Goal: Transaction & Acquisition: Purchase product/service

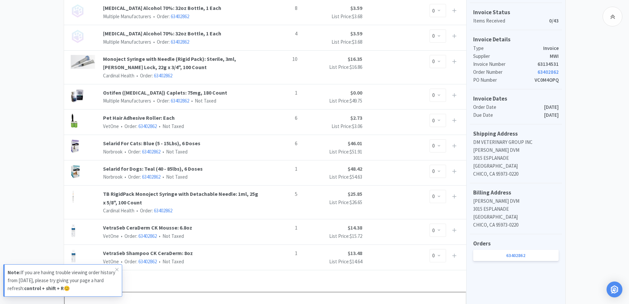
scroll to position [66, 0]
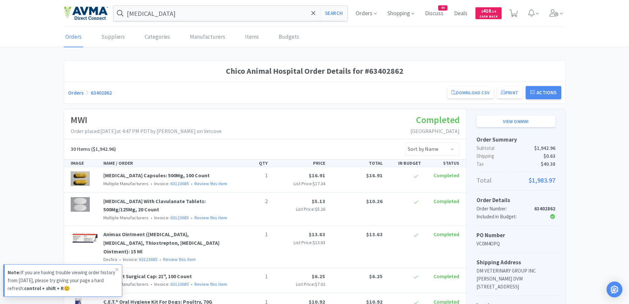
click at [78, 93] on link "Orders" at bounding box center [76, 92] width 16 height 7
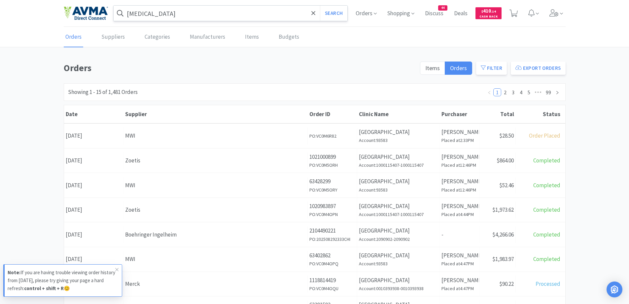
click at [196, 16] on input "[MEDICAL_DATA]" at bounding box center [231, 13] width 234 height 15
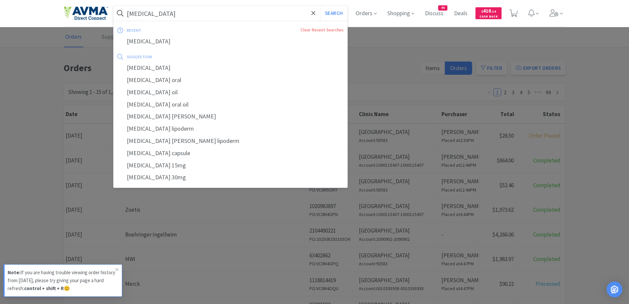
click at [196, 17] on input "[MEDICAL_DATA]" at bounding box center [231, 13] width 234 height 15
drag, startPoint x: 196, startPoint y: 17, endPoint x: 29, endPoint y: 1, distance: 167.8
click at [29, 1] on div "[MEDICAL_DATA] Search recent Clear Recent Searches [MEDICAL_DATA] suggestion [M…" at bounding box center [314, 13] width 629 height 27
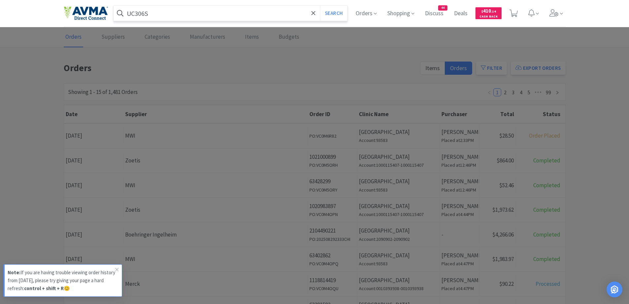
type input "UC306S"
click at [320, 6] on button "Search" at bounding box center [333, 13] width 27 height 15
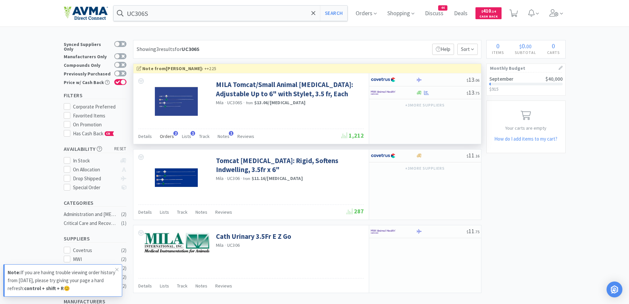
click at [165, 138] on span "Orders" at bounding box center [167, 136] width 14 height 6
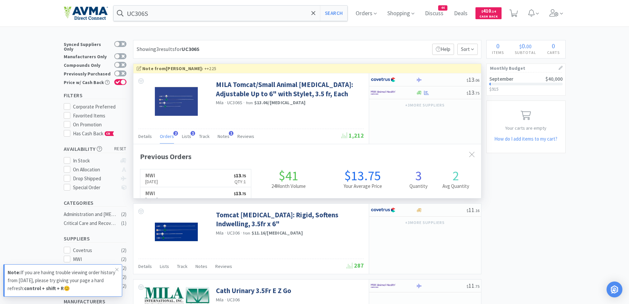
scroll to position [171, 348]
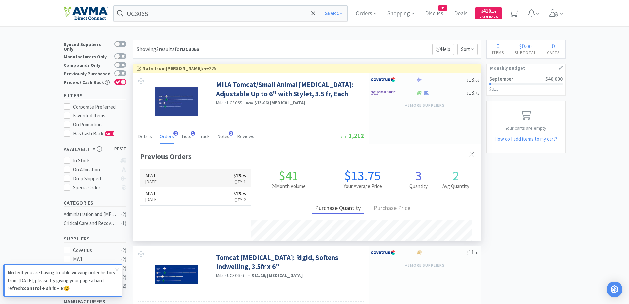
click at [188, 174] on link "MWI [DATE] $ 13 . 75 Qty: 1" at bounding box center [195, 178] width 111 height 18
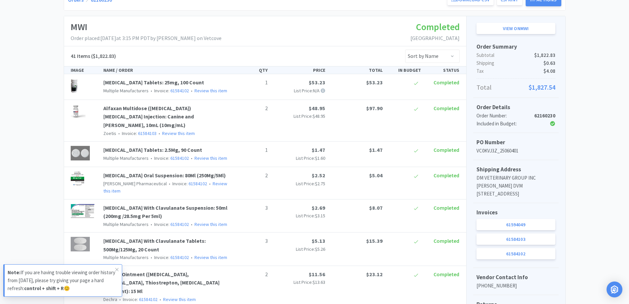
scroll to position [132, 0]
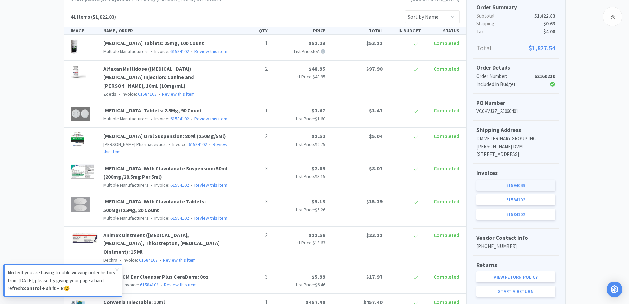
click at [533, 191] on link "61594049" at bounding box center [516, 184] width 79 height 11
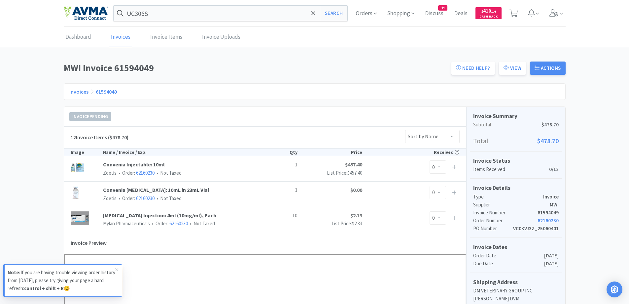
scroll to position [132, 0]
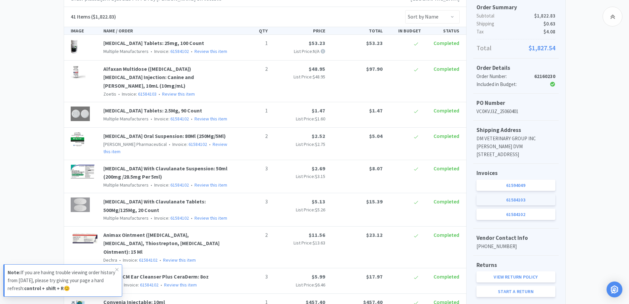
click at [534, 205] on link "61584103" at bounding box center [516, 199] width 79 height 11
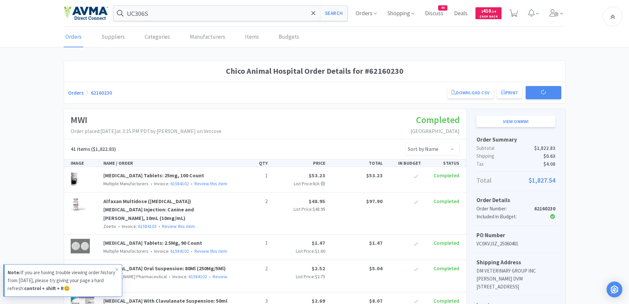
scroll to position [132, 0]
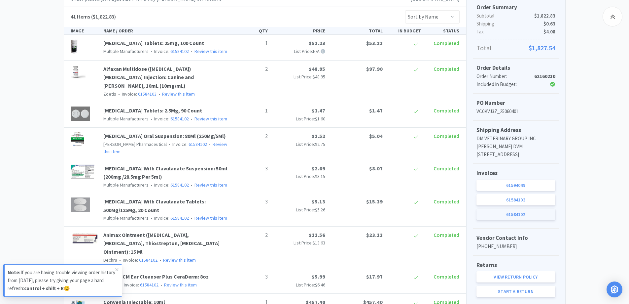
click at [524, 220] on link "61584102" at bounding box center [516, 213] width 79 height 11
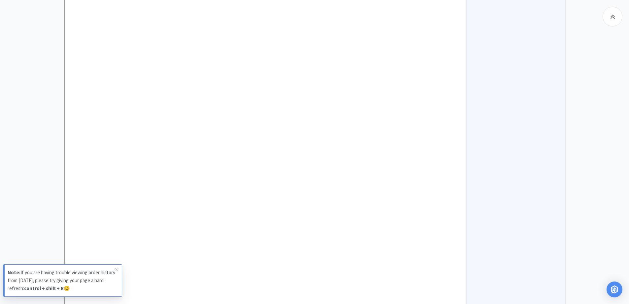
scroll to position [1229, 0]
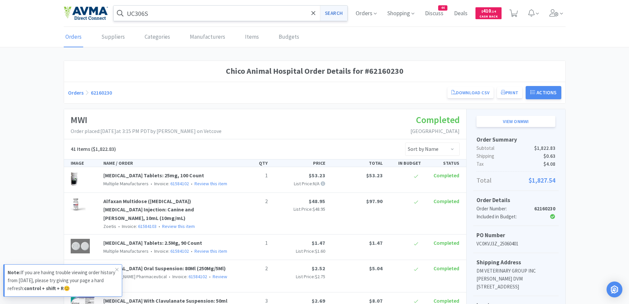
click at [327, 16] on button "Search" at bounding box center [333, 13] width 27 height 15
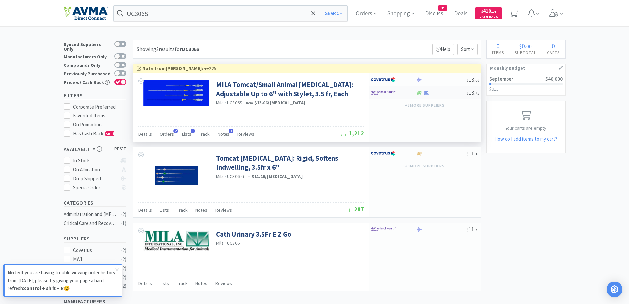
click at [433, 95] on div at bounding box center [441, 92] width 51 height 5
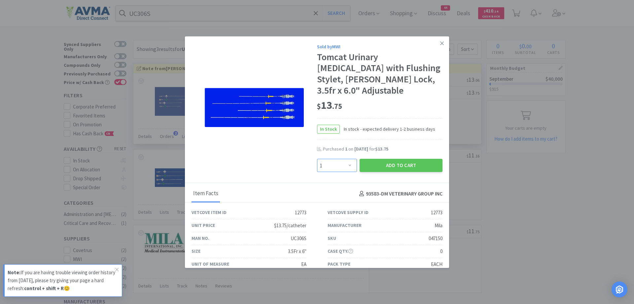
drag, startPoint x: 347, startPoint y: 156, endPoint x: 347, endPoint y: 152, distance: 4.0
click at [347, 159] on select "Enter Quantity 1 2 3 4 5 6 7 8 9 10 11 12 13 14 15 16 17 18 19 20 Enter Quantity" at bounding box center [337, 165] width 40 height 13
click at [317, 159] on select "Enter Quantity 1 2 3 4 5 6 7 8 9 10 11 12 13 14 15 16 17 18 19 20 Enter Quantity" at bounding box center [337, 165] width 40 height 13
click at [334, 159] on select "Enter Quantity 1 2 3 4 5 6 7 8 9 10 11 12 13 14 15 16 17 18 19 20 Enter Quantity" at bounding box center [337, 165] width 40 height 13
select select "8"
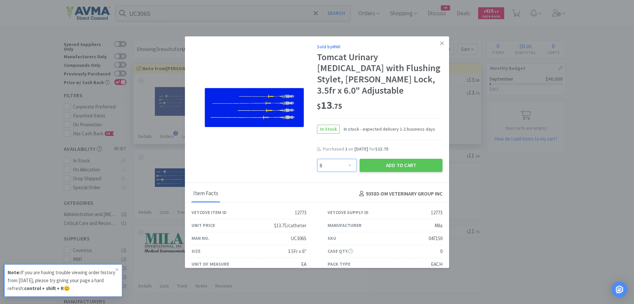
click at [317, 159] on select "Enter Quantity 1 2 3 4 5 6 7 8 9 10 11 12 13 14 15 16 17 18 19 20 Enter Quantity" at bounding box center [337, 165] width 40 height 13
click at [385, 163] on div "Sold by MWI Tomcat Urinary [MEDICAL_DATA] with Flushing Stylet, Luer Lock, 3.5f…" at bounding box center [317, 109] width 264 height 147
click at [390, 159] on button "Add to Cart" at bounding box center [401, 165] width 83 height 13
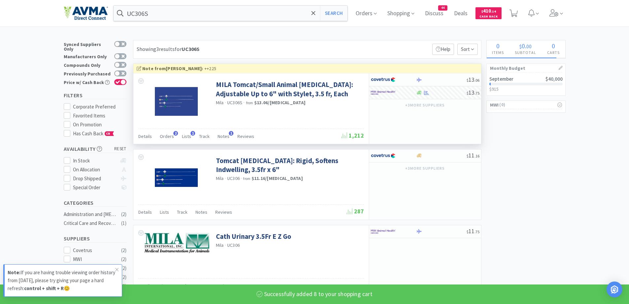
click at [369, 48] on div "Showing 3 results for UC306S Filters Help Sort" at bounding box center [307, 49] width 348 height 18
select select "8"
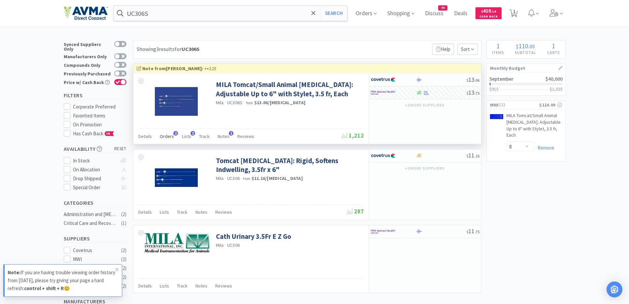
click at [172, 137] on span "Orders" at bounding box center [167, 136] width 14 height 6
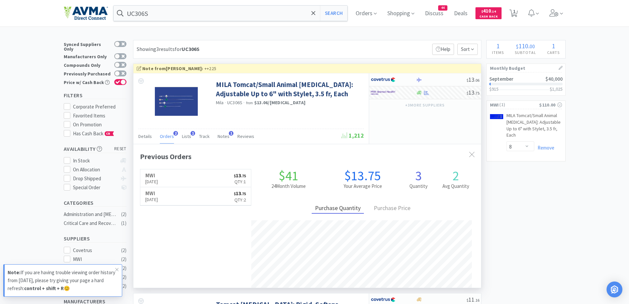
scroll to position [171, 348]
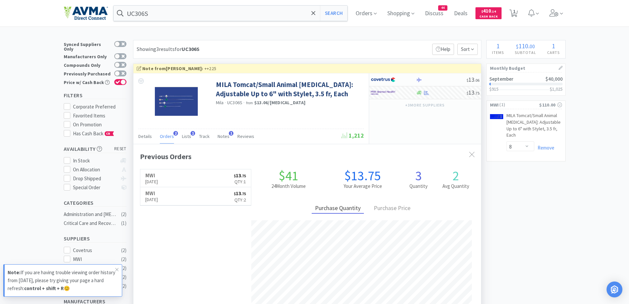
click at [184, 233] on div "MWI [DATE] $ 13 . 75 Qty: 1 MWI [DATE] $ 13 . 75 Qty: 2" at bounding box center [196, 238] width 112 height 139
click at [275, 39] on div "UC306S Search Orders Shopping Discuss Discuss 44 Deals Deals $ 410 . 14 Cash Ba…" at bounding box center [314, 243] width 629 height 487
click at [516, 7] on span "1" at bounding box center [514, 11] width 2 height 26
select select "8"
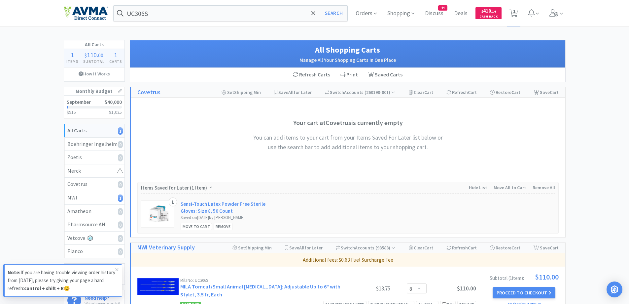
click at [599, 179] on div "All Carts 1 Items $ 110 . 00 Subtotal 1 Carts How It Works Monthly Budget Septe…" at bounding box center [314, 256] width 629 height 433
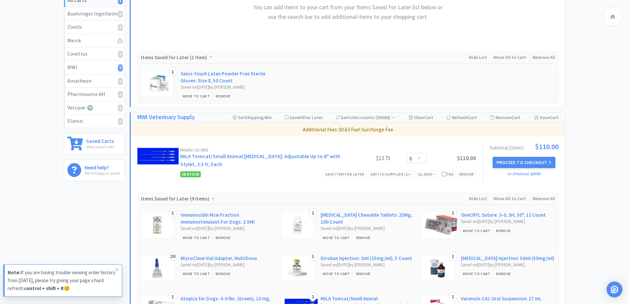
scroll to position [132, 0]
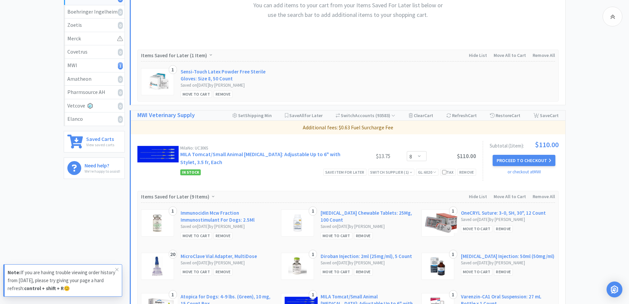
click at [534, 163] on button "Proceed to Checkout" at bounding box center [524, 160] width 63 height 11
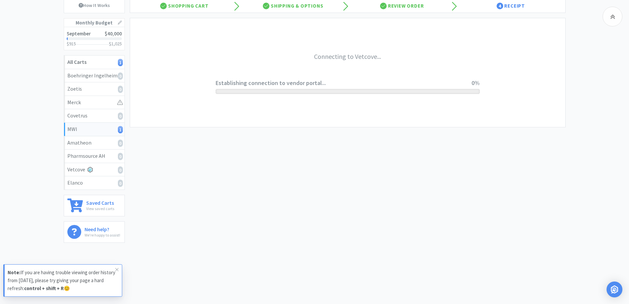
scroll to position [68, 0]
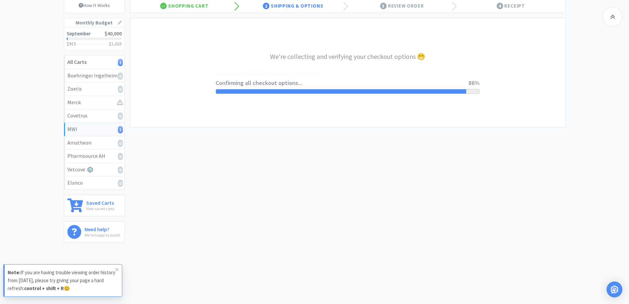
select select "CC_9421154621689816"
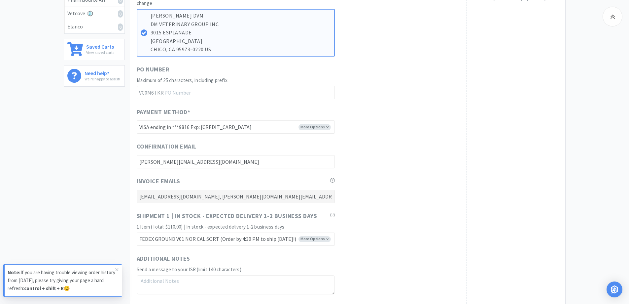
scroll to position [264, 0]
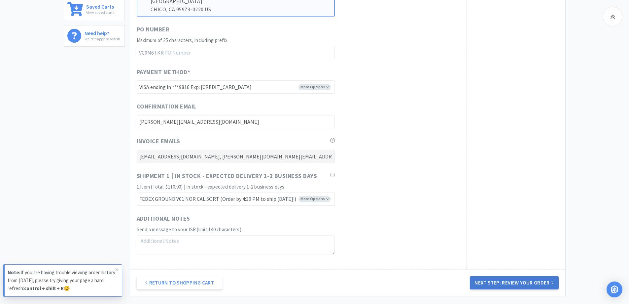
click at [535, 276] on button "Next Step: Review Your Order" at bounding box center [514, 282] width 89 height 13
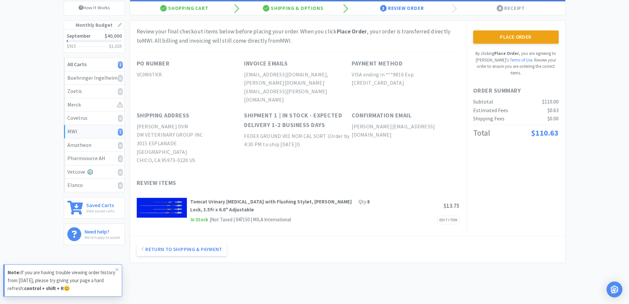
scroll to position [0, 0]
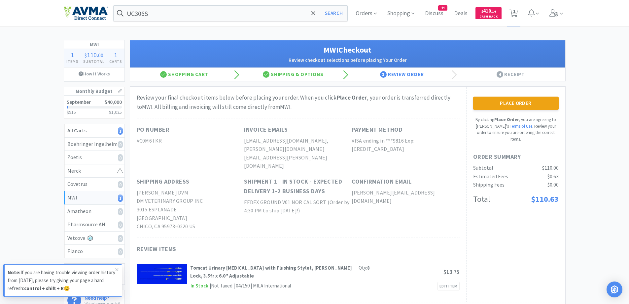
click at [616, 159] on div "MWI 1 Items $ 110 . 00 Subtotal 1 Carts How It Works Monthly Budget September $…" at bounding box center [314, 190] width 629 height 300
click at [514, 101] on button "Place Order" at bounding box center [516, 102] width 86 height 13
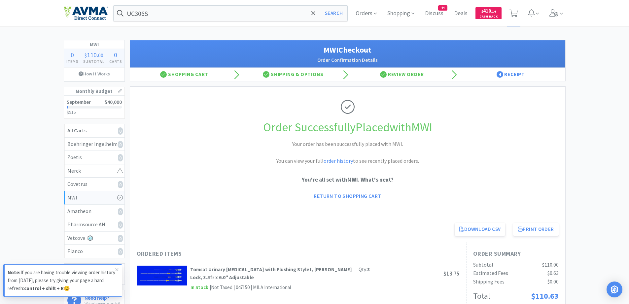
click at [435, 13] on span "Discuss" at bounding box center [434, 13] width 24 height 26
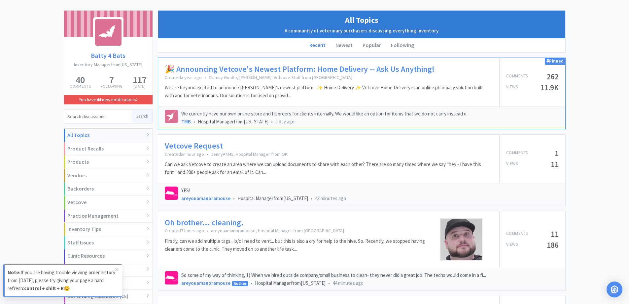
scroll to position [66, 0]
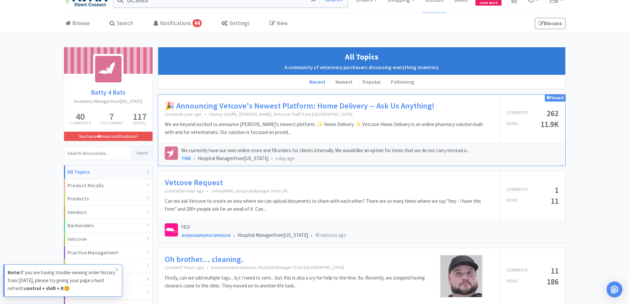
scroll to position [0, 0]
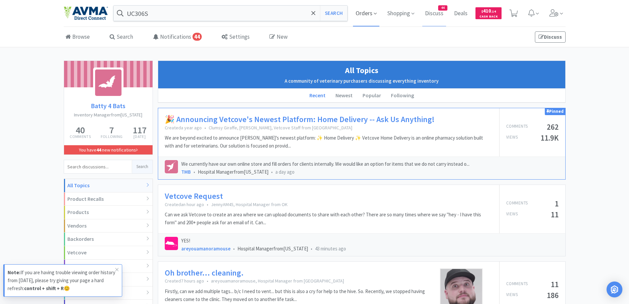
click at [361, 15] on span "Orders" at bounding box center [366, 13] width 26 height 26
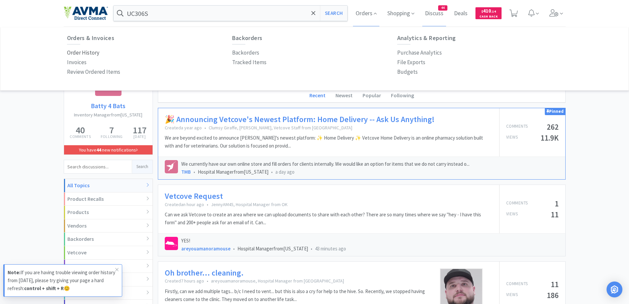
click at [96, 50] on p "Order History" at bounding box center [83, 52] width 32 height 9
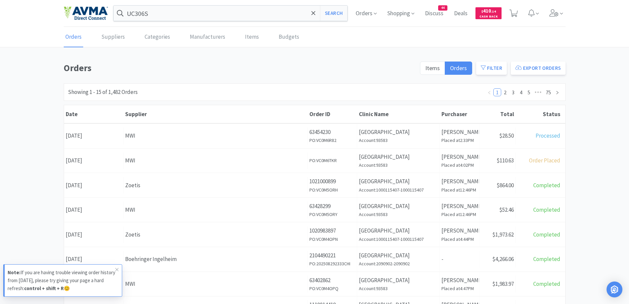
click at [600, 111] on div "Orders Items Orders Filter Export Orders Filters Filter Suppliers All Suppliers…" at bounding box center [314, 288] width 629 height 456
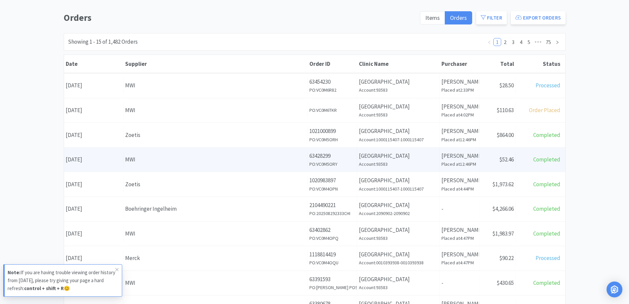
scroll to position [66, 0]
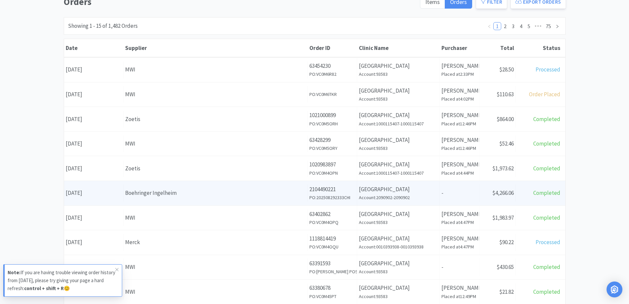
click at [142, 190] on div "Boehringer Ingelheim" at bounding box center [215, 192] width 181 height 9
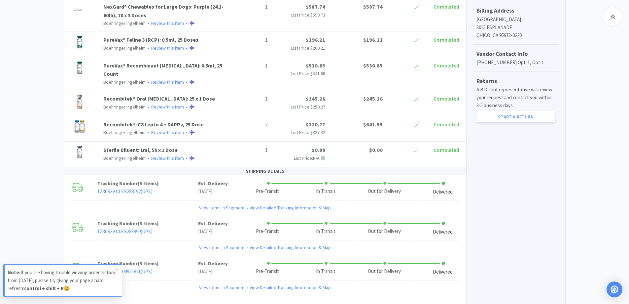
scroll to position [292, 0]
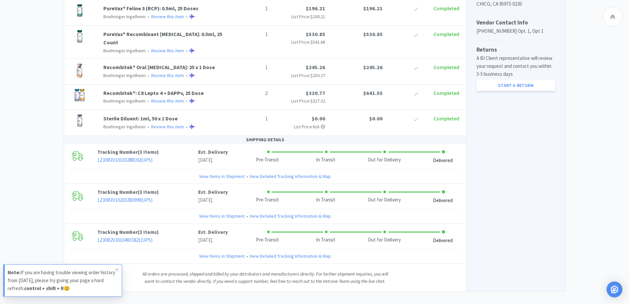
drag, startPoint x: 42, startPoint y: 170, endPoint x: 16, endPoint y: 143, distance: 37.4
click at [42, 170] on div "Chico Animal Hospital Order Details for #2104490221 Orders 2104490221 Download …" at bounding box center [314, 29] width 629 height 523
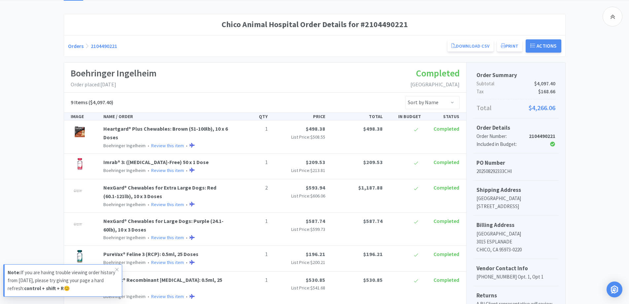
scroll to position [0, 0]
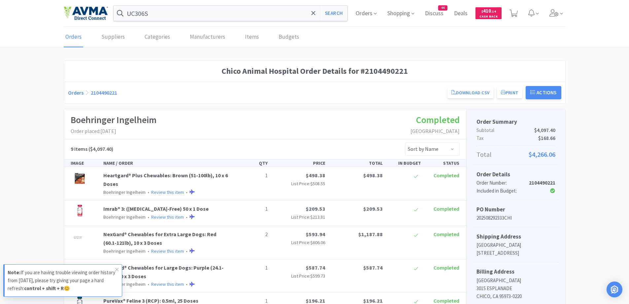
click at [217, 78] on div "Chico Animal Hospital Order Details for #2104490221" at bounding box center [314, 71] width 501 height 20
click at [80, 92] on link "Orders" at bounding box center [76, 92] width 16 height 7
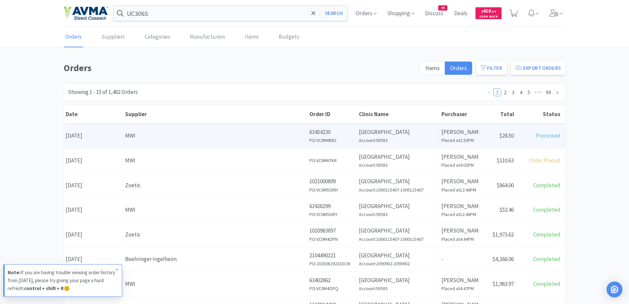
click at [299, 136] on div "MWI" at bounding box center [215, 135] width 181 height 9
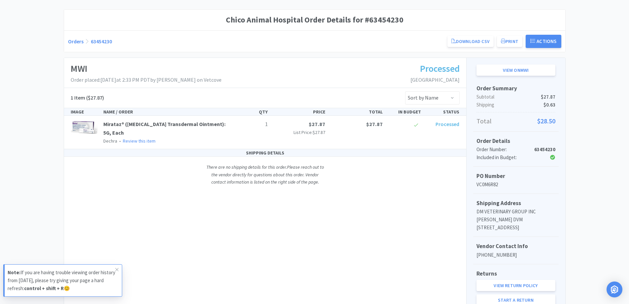
scroll to position [66, 0]
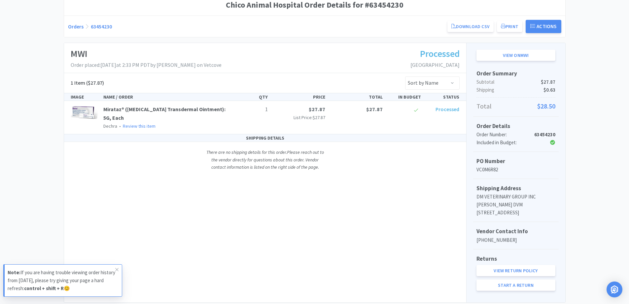
click at [77, 25] on link "Orders" at bounding box center [76, 26] width 16 height 7
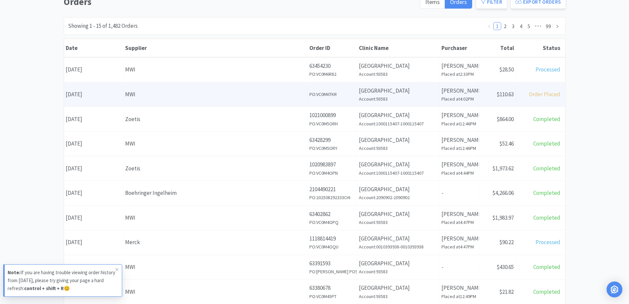
click at [161, 99] on div "Supplier MWI" at bounding box center [216, 94] width 184 height 17
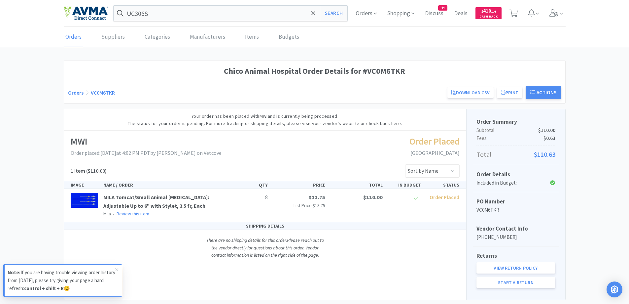
click at [75, 89] on link "Orders" at bounding box center [76, 92] width 16 height 7
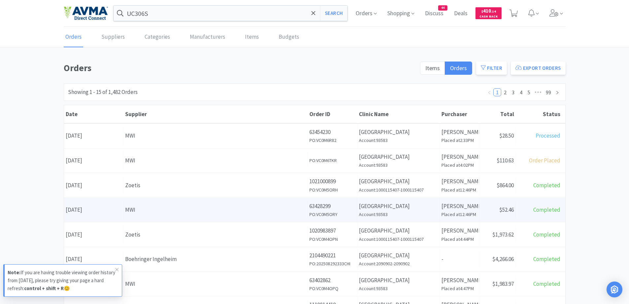
click at [162, 217] on div "Supplier MWI" at bounding box center [216, 209] width 184 height 17
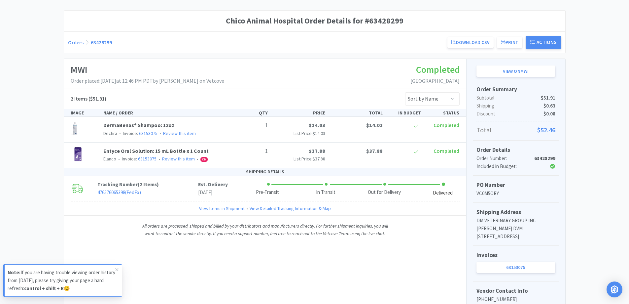
scroll to position [66, 0]
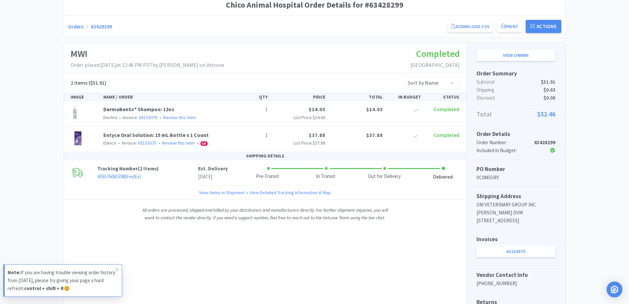
click at [72, 24] on link "Orders" at bounding box center [76, 26] width 16 height 7
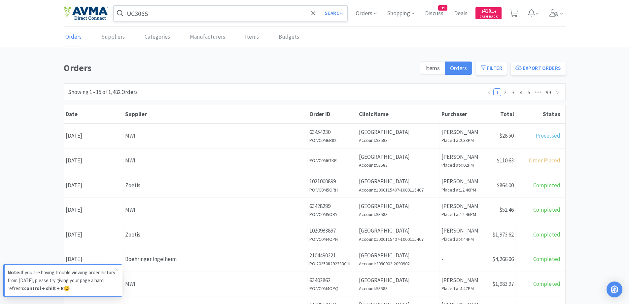
click at [169, 9] on input "UC306S" at bounding box center [231, 13] width 234 height 15
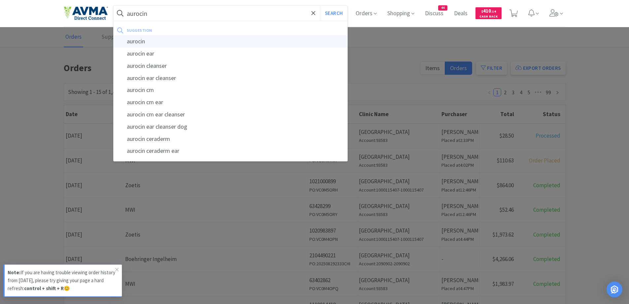
type input "aurocin"
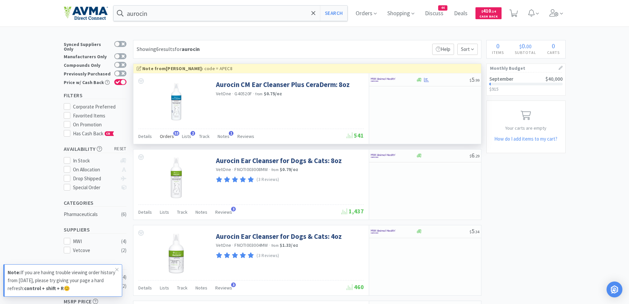
click at [171, 134] on span "Orders" at bounding box center [167, 136] width 14 height 6
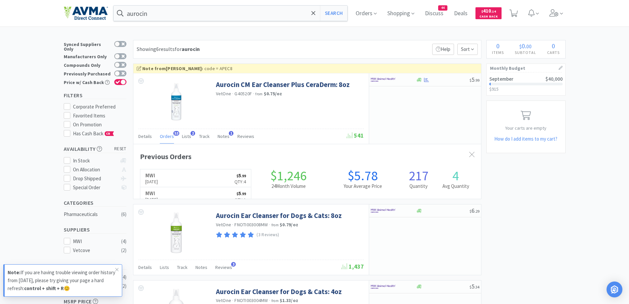
scroll to position [177, 348]
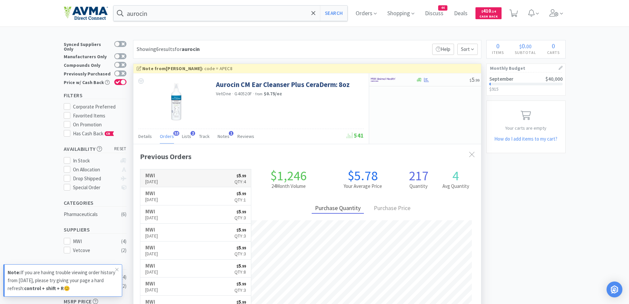
click at [235, 180] on p "Qty: 4" at bounding box center [241, 181] width 12 height 7
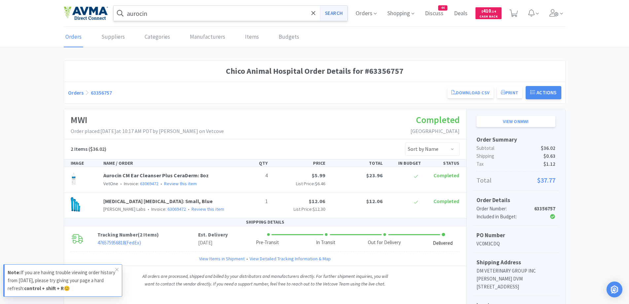
click at [339, 11] on button "Search" at bounding box center [333, 13] width 27 height 15
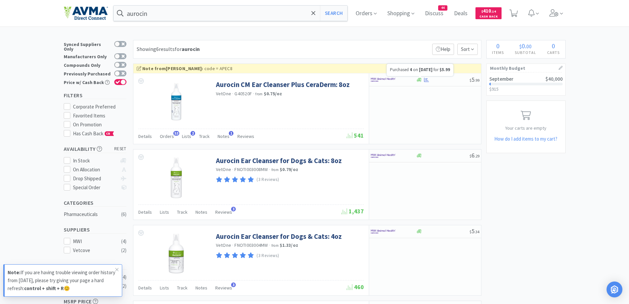
click at [421, 76] on div at bounding box center [420, 76] width 3 height 1
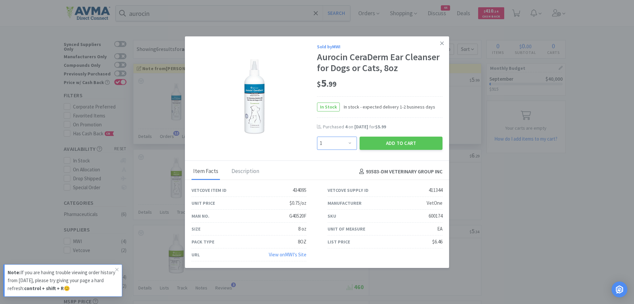
click at [337, 142] on select "Enter Quantity 1 2 3 4 5 6 7 8 9 10 11 12 13 14 15 16 17 18 19 20 Enter Quantity" at bounding box center [337, 142] width 40 height 13
select select "3"
click at [317, 136] on select "Enter Quantity 1 2 3 4 5 6 7 8 9 10 11 12 13 14 15 16 17 18 19 20 Enter Quantity" at bounding box center [337, 142] width 40 height 13
click at [398, 141] on button "Add to Cart" at bounding box center [401, 142] width 83 height 13
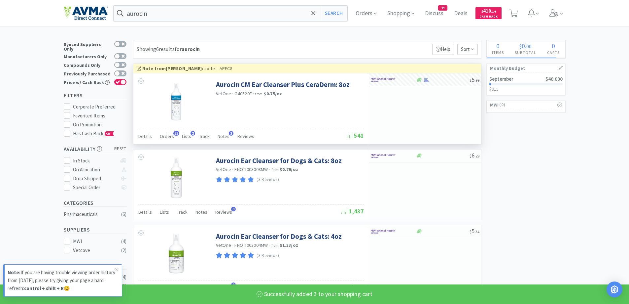
select select "3"
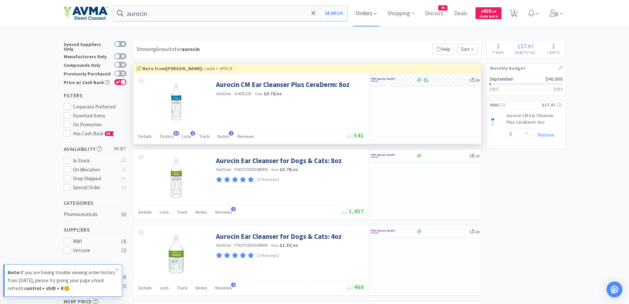
click at [362, 15] on span "Orders" at bounding box center [366, 13] width 26 height 26
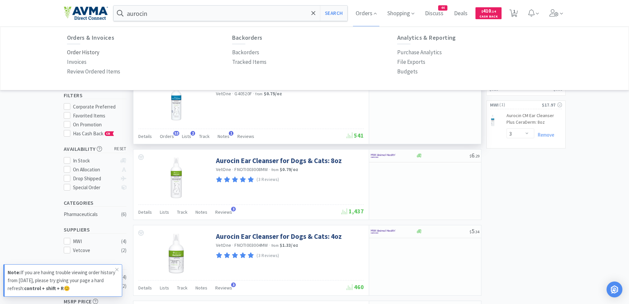
click at [94, 53] on p "Order History" at bounding box center [83, 52] width 32 height 9
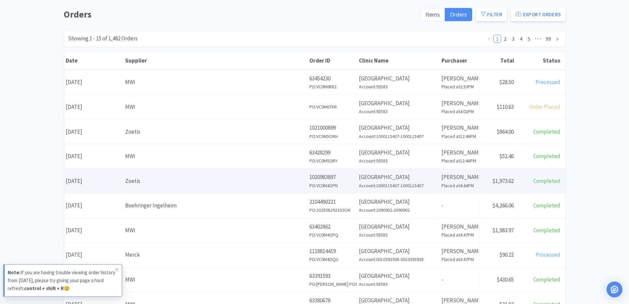
scroll to position [66, 0]
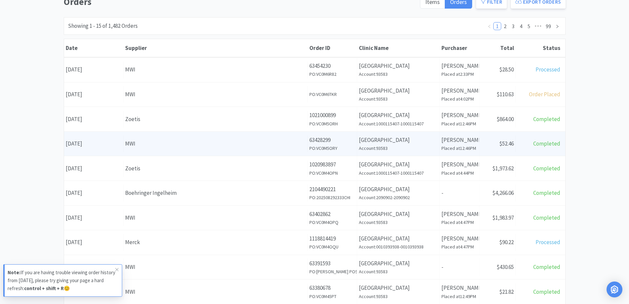
click at [249, 151] on div "Supplier MWI" at bounding box center [216, 143] width 184 height 17
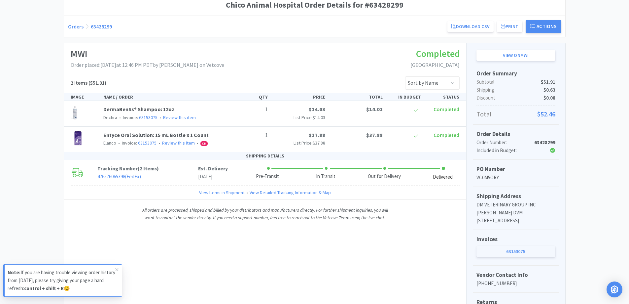
click at [538, 257] on link "63153075" at bounding box center [516, 250] width 79 height 11
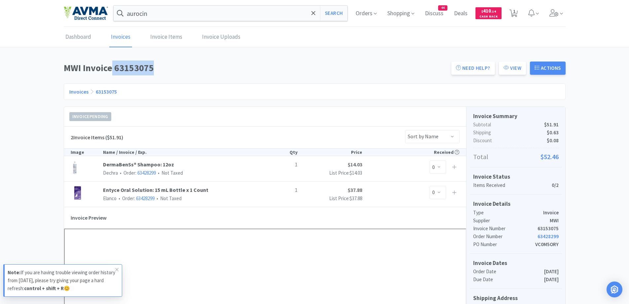
drag, startPoint x: 112, startPoint y: 68, endPoint x: 156, endPoint y: 67, distance: 44.3
click at [156, 67] on h1 "MWI Invoice 63153075" at bounding box center [256, 67] width 384 height 15
click at [163, 71] on h1 "MWI Invoice 63153075" at bounding box center [256, 67] width 384 height 15
drag, startPoint x: 114, startPoint y: 70, endPoint x: 163, endPoint y: 70, distance: 49.2
click at [163, 70] on h1 "MWI Invoice 63153075" at bounding box center [256, 67] width 384 height 15
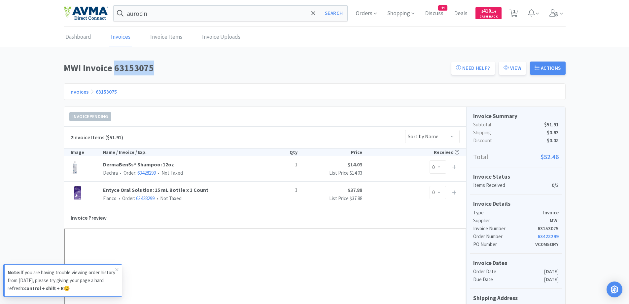
copy h1 "63153075"
click at [512, 15] on icon at bounding box center [514, 13] width 8 height 7
select select "3"
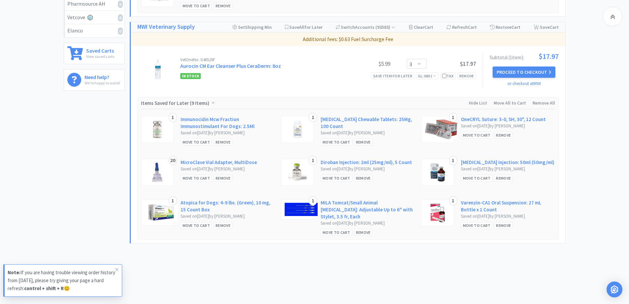
scroll to position [221, 0]
click at [533, 70] on button "Proceed to Checkout" at bounding box center [524, 71] width 63 height 11
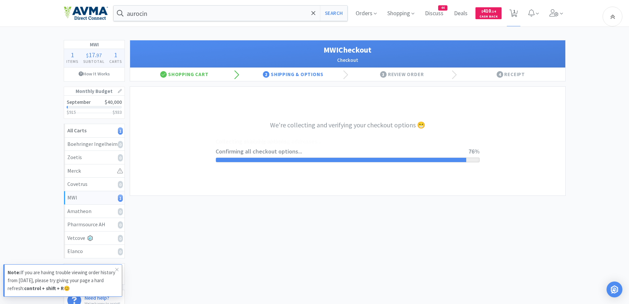
select select "CC_9421154621689816"
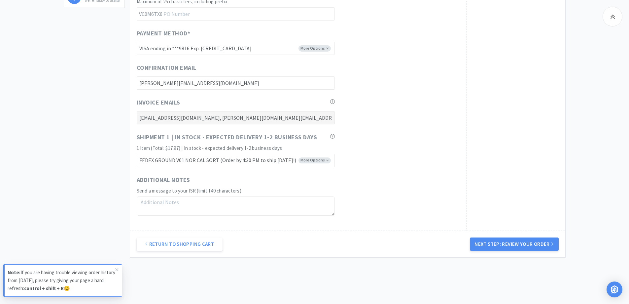
scroll to position [324, 0]
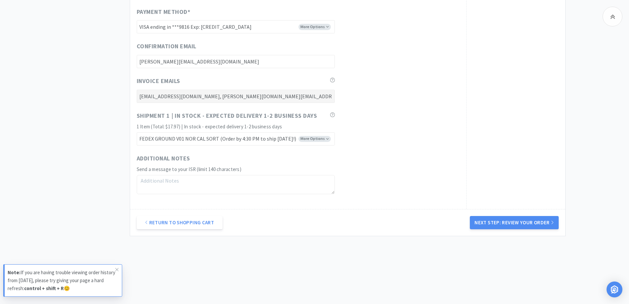
drag, startPoint x: 493, startPoint y: 221, endPoint x: 495, endPoint y: 219, distance: 3.6
click at [493, 221] on button "Next Step: Review Your Order" at bounding box center [514, 222] width 89 height 13
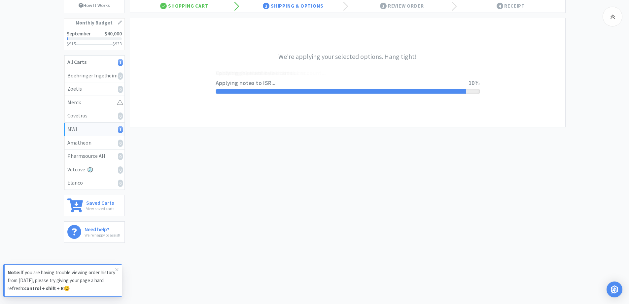
scroll to position [0, 0]
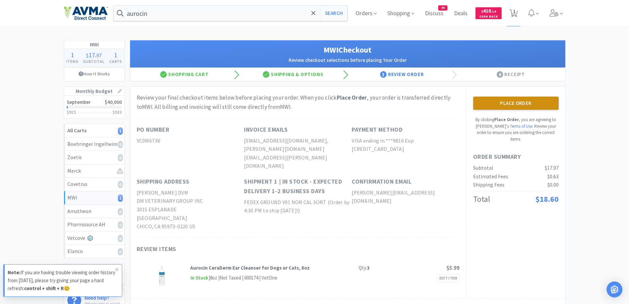
click at [495, 104] on button "Place Order" at bounding box center [516, 102] width 86 height 13
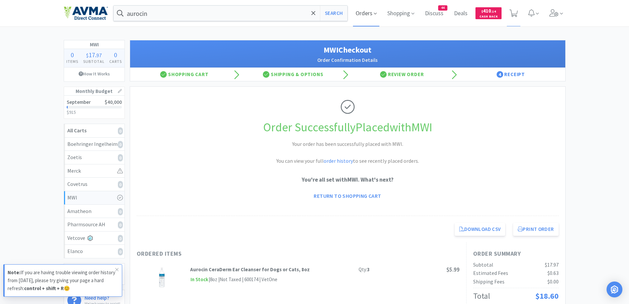
click at [368, 19] on span "Orders" at bounding box center [366, 13] width 26 height 26
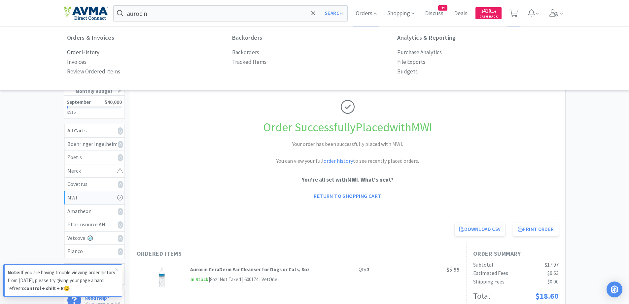
click at [94, 52] on p "Order History" at bounding box center [83, 52] width 32 height 9
